Goal: Find specific page/section: Find specific page/section

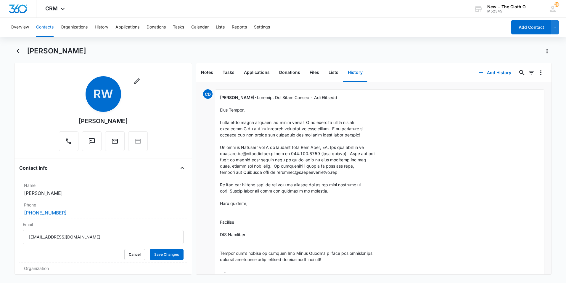
scroll to position [622, 0]
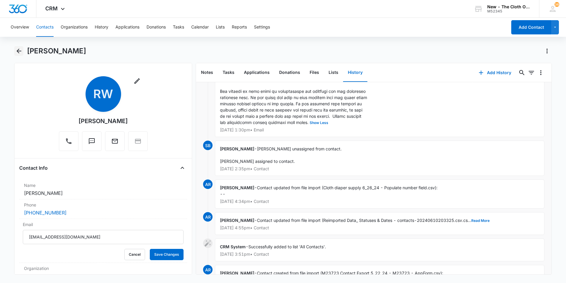
click at [19, 52] on icon "Back" at bounding box center [18, 50] width 7 height 7
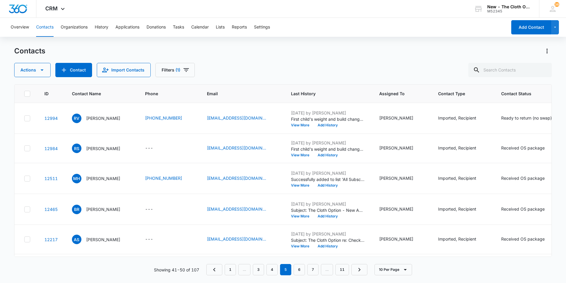
scroll to position [355, 0]
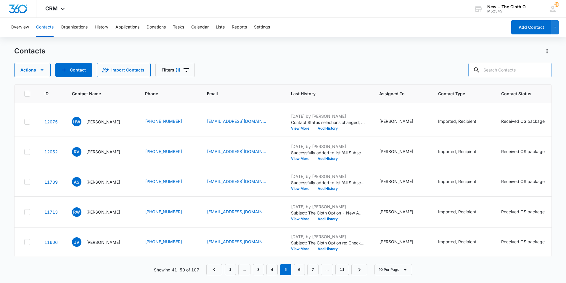
click at [520, 73] on input "text" at bounding box center [511, 70] width 84 height 14
click at [526, 72] on input "[PERSON_NAME]" at bounding box center [506, 70] width 92 height 14
type input "[PERSON_NAME]"
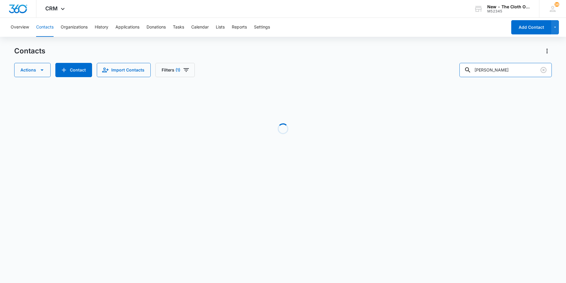
scroll to position [0, 0]
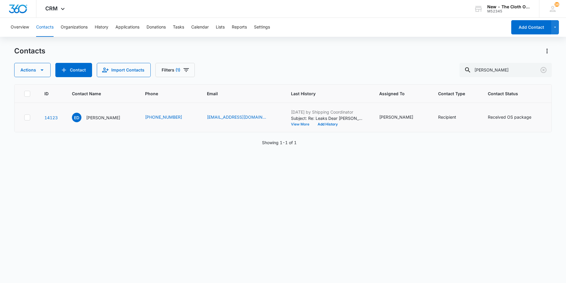
click at [291, 126] on button "View More" at bounding box center [302, 124] width 23 height 4
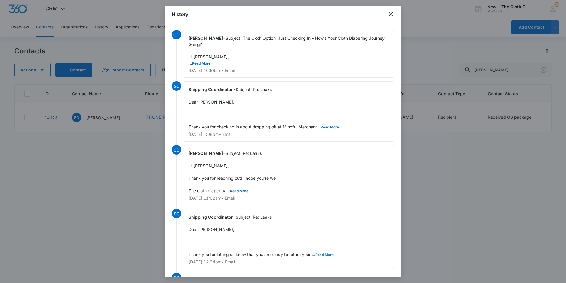
click at [320, 255] on button "Read More" at bounding box center [324, 255] width 18 height 4
click at [241, 191] on button "Read More" at bounding box center [239, 191] width 18 height 4
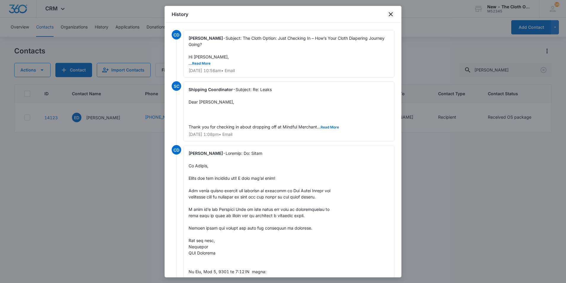
click at [391, 15] on icon "close" at bounding box center [390, 14] width 7 height 7
